Goal: Register for event/course

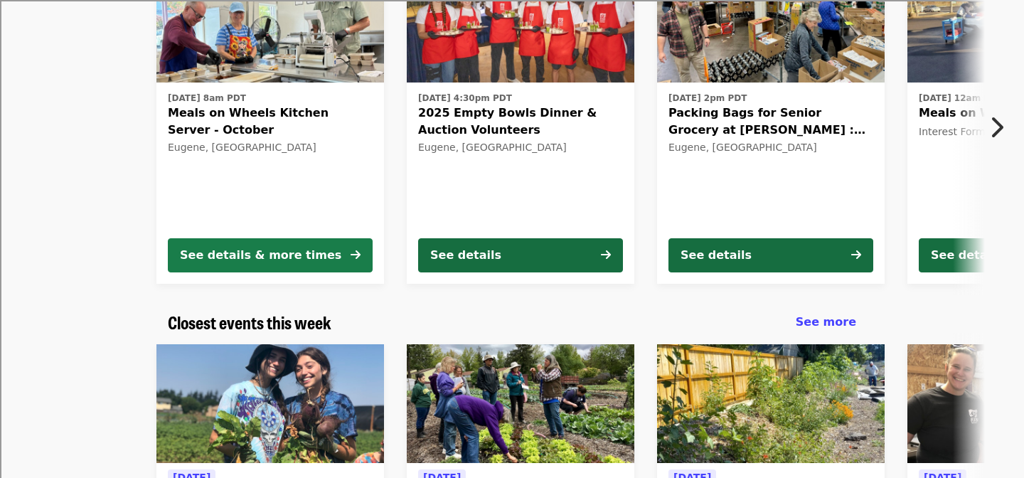
scroll to position [197, 0]
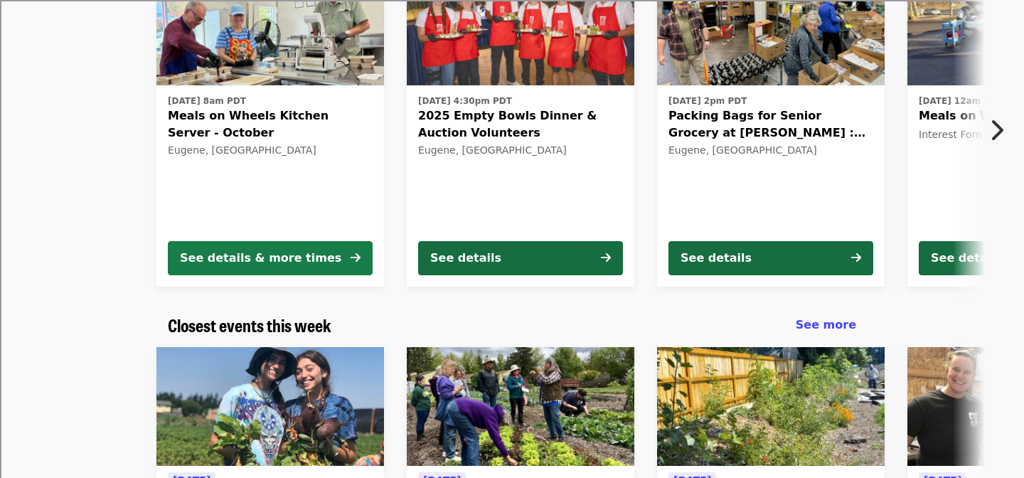
click at [282, 254] on div "See details & more times" at bounding box center [260, 258] width 161 height 17
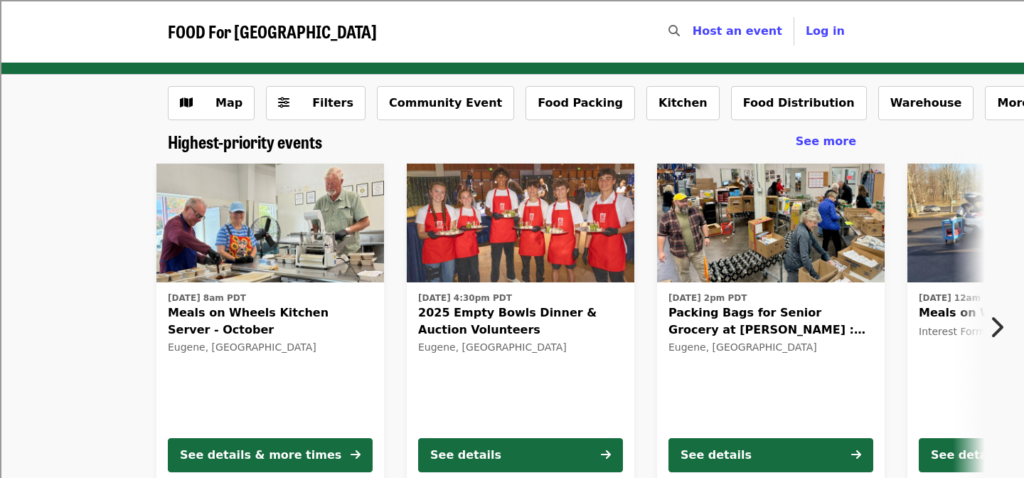
click at [551, 312] on span "2025 Empty Bowls Dinner & Auction Volunteers" at bounding box center [520, 321] width 205 height 34
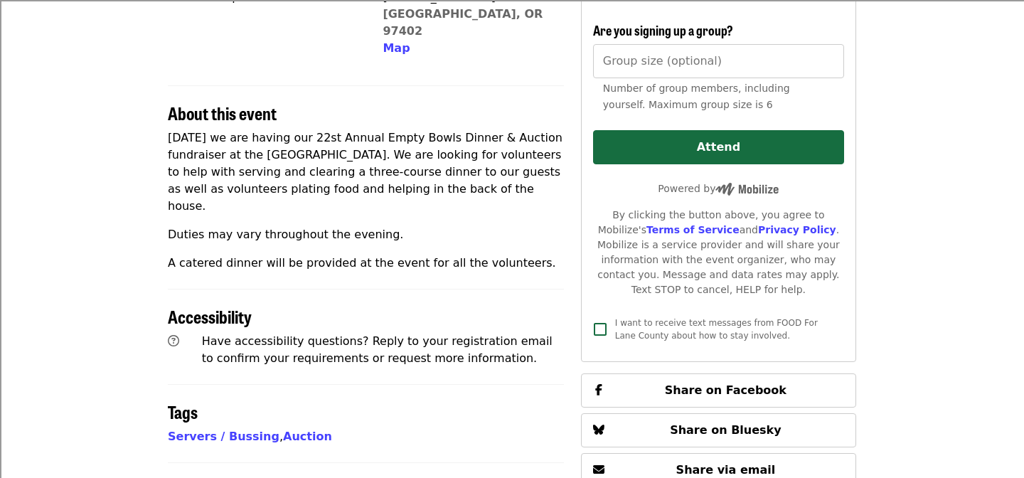
scroll to position [410, 0]
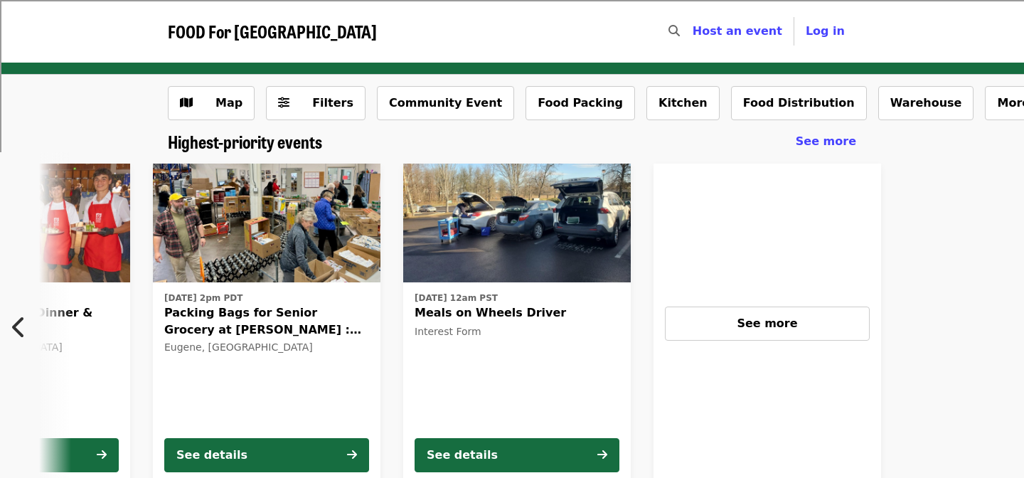
scroll to position [0, 515]
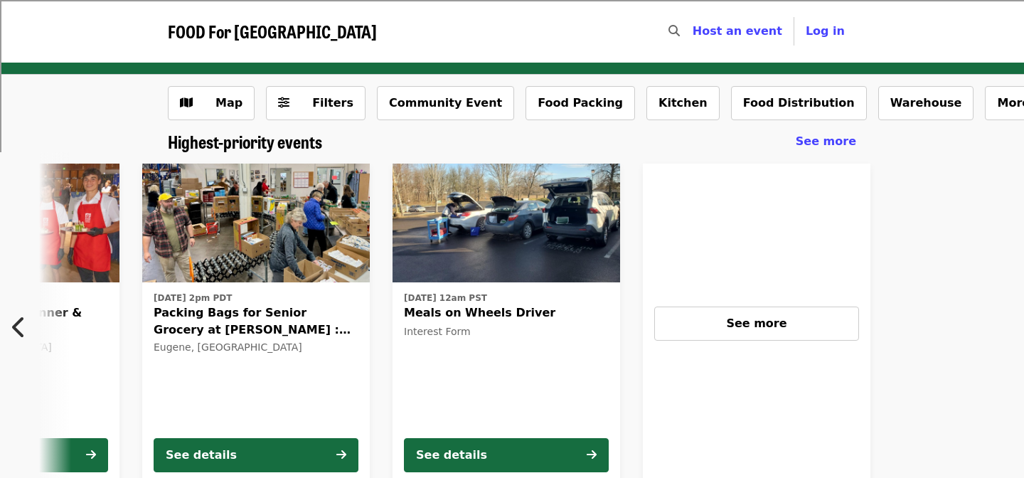
click at [278, 310] on span "Packing Bags for Senior Grocery at [PERSON_NAME] : October" at bounding box center [256, 321] width 205 height 34
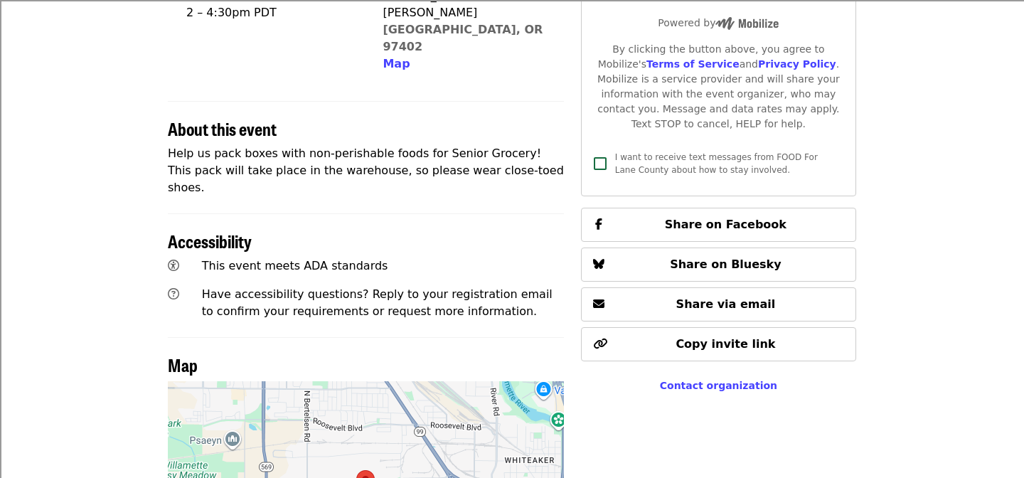
scroll to position [391, 0]
